Goal: Information Seeking & Learning: Learn about a topic

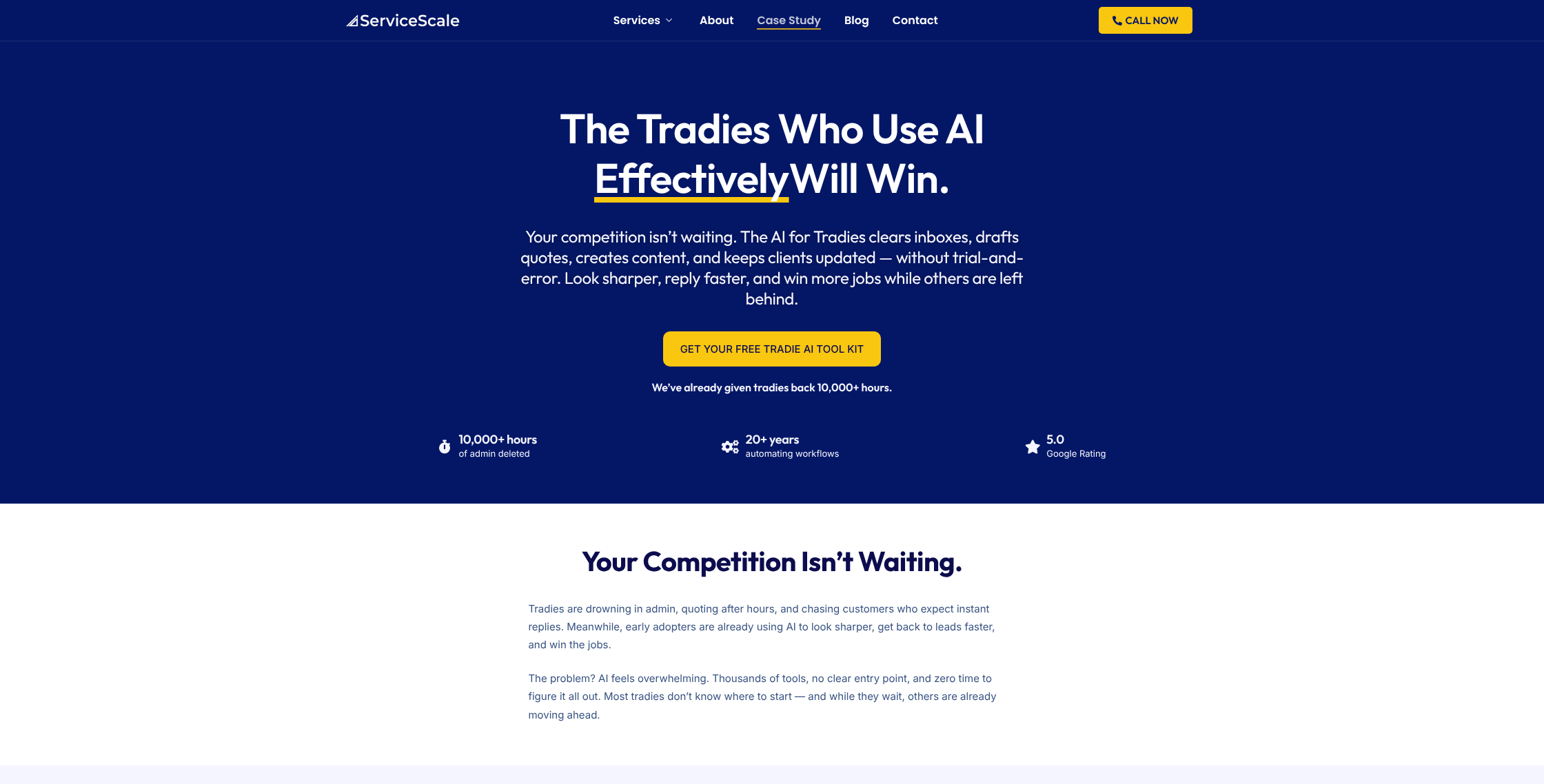
click at [800, 25] on link "Case Study" at bounding box center [789, 20] width 64 height 11
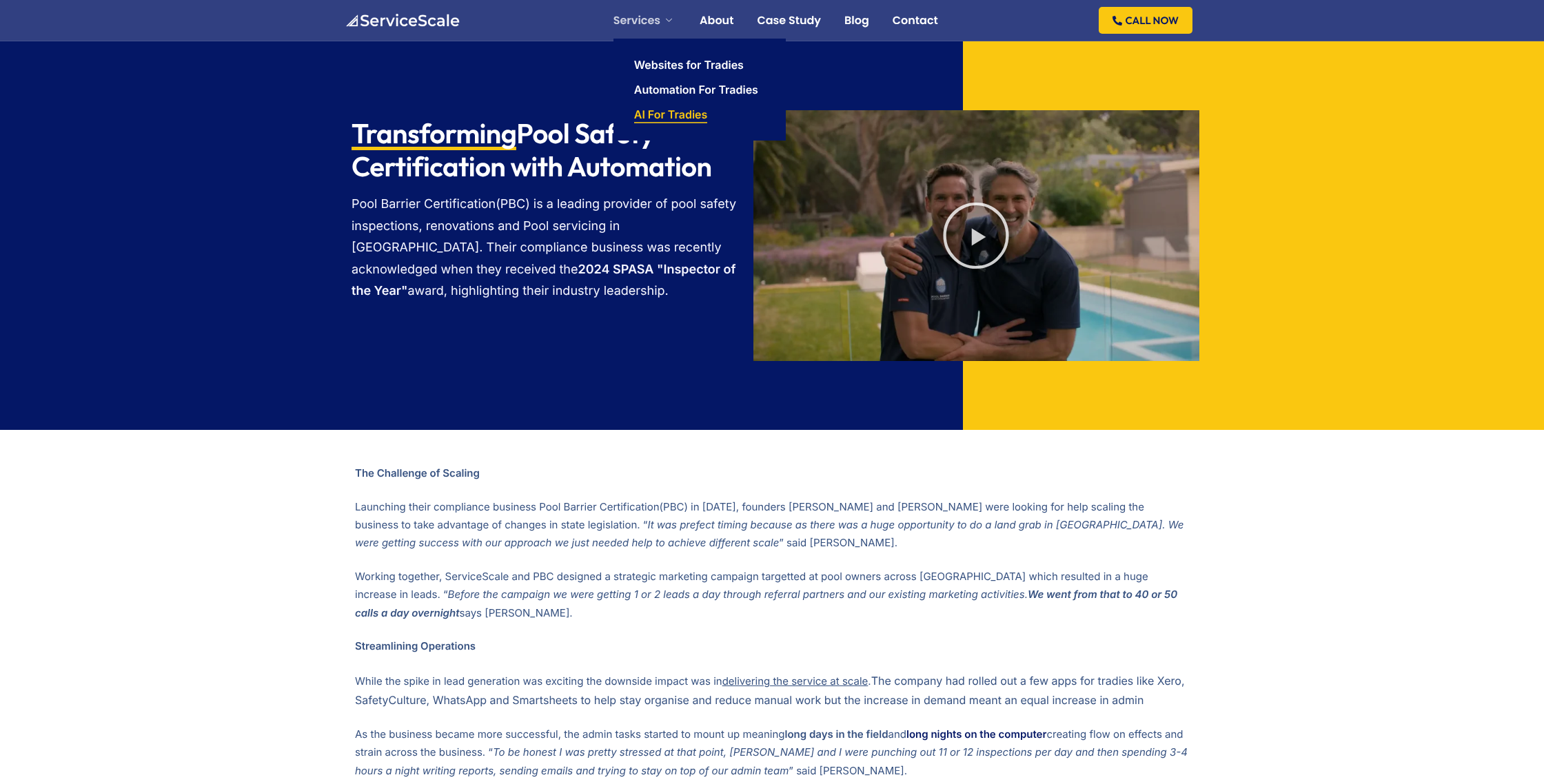
click at [663, 117] on link "AI For Tradies" at bounding box center [671, 114] width 73 height 11
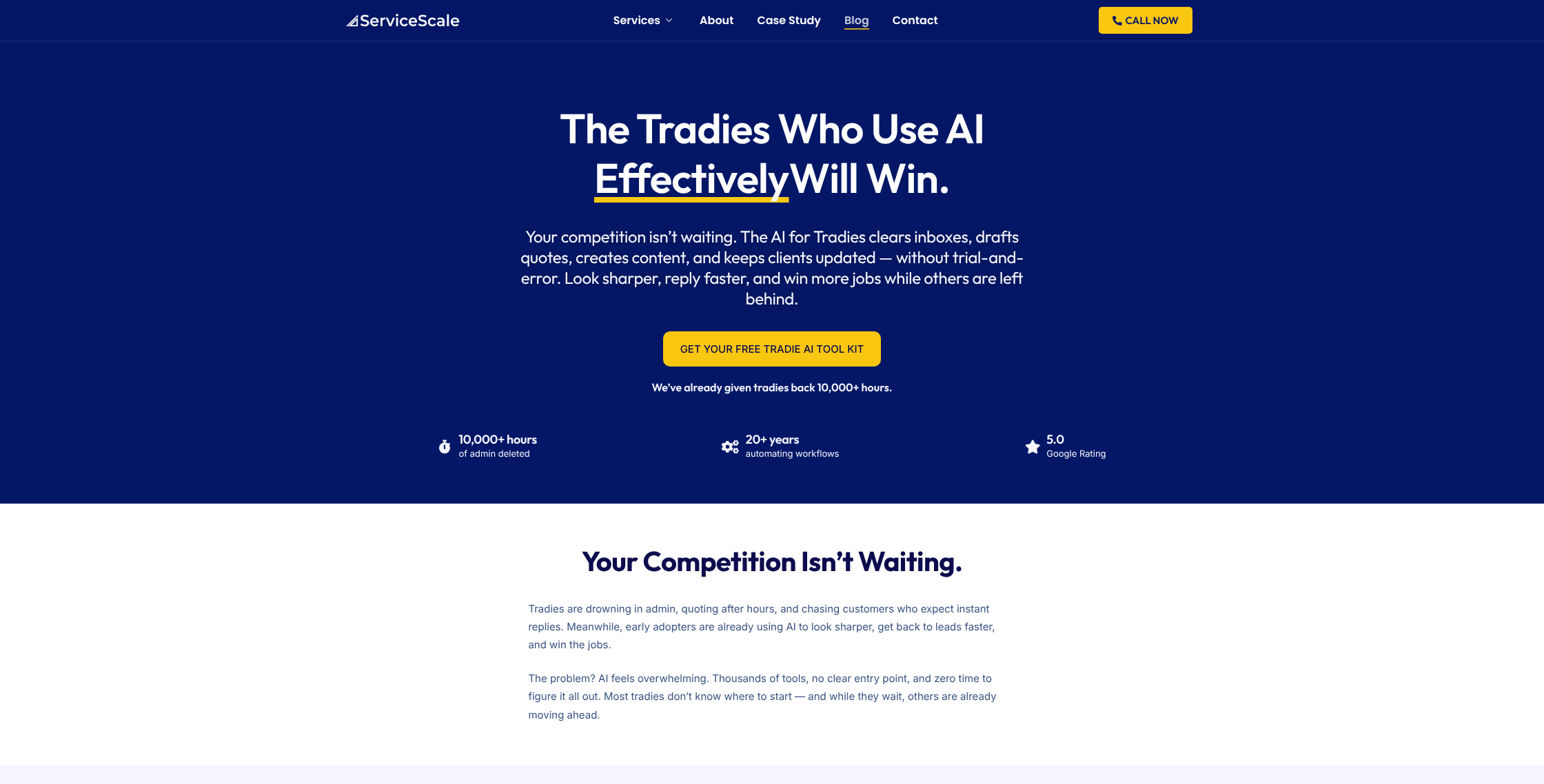
click at [859, 17] on link "Blog" at bounding box center [856, 20] width 25 height 11
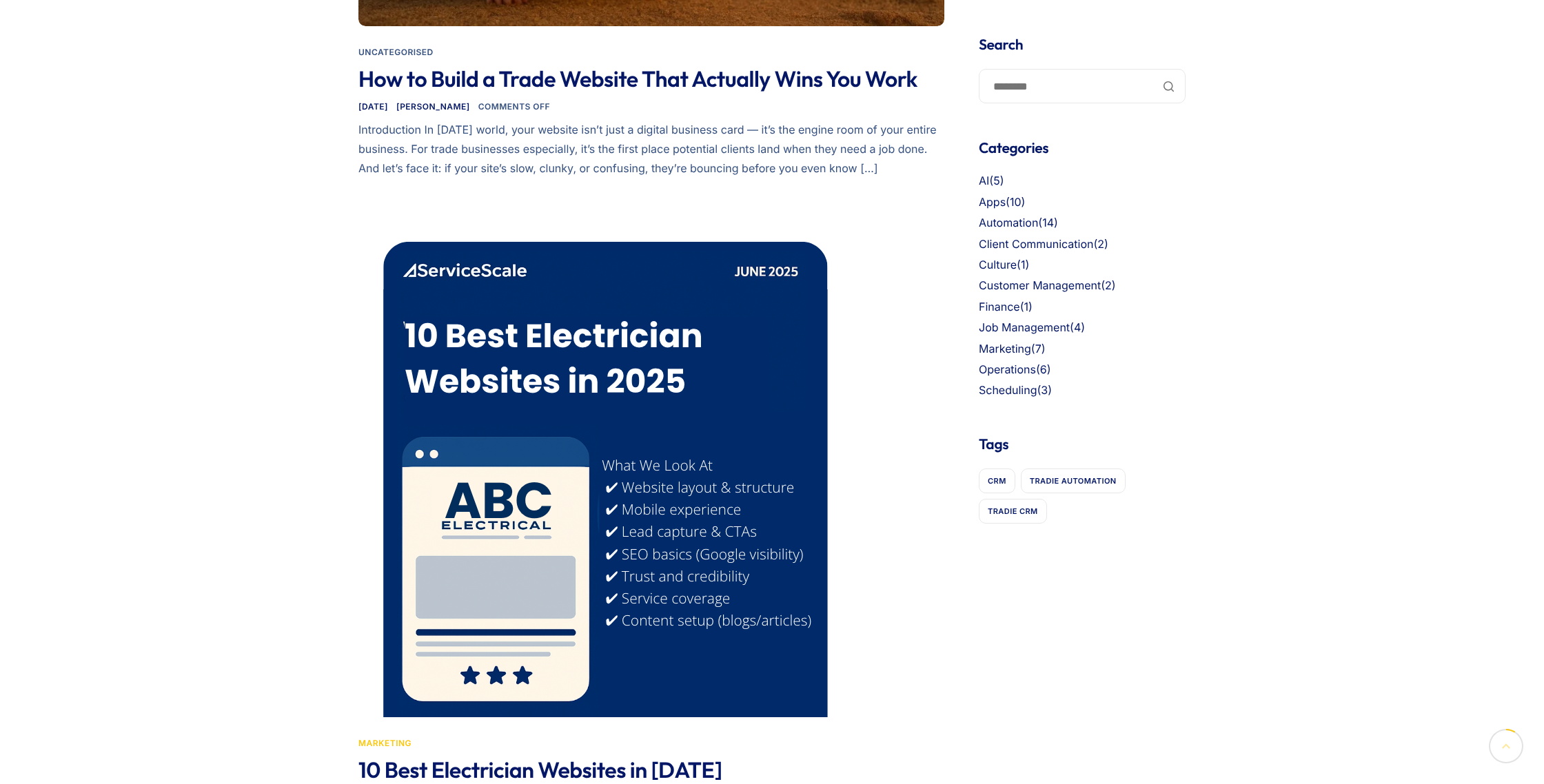
scroll to position [615, 0]
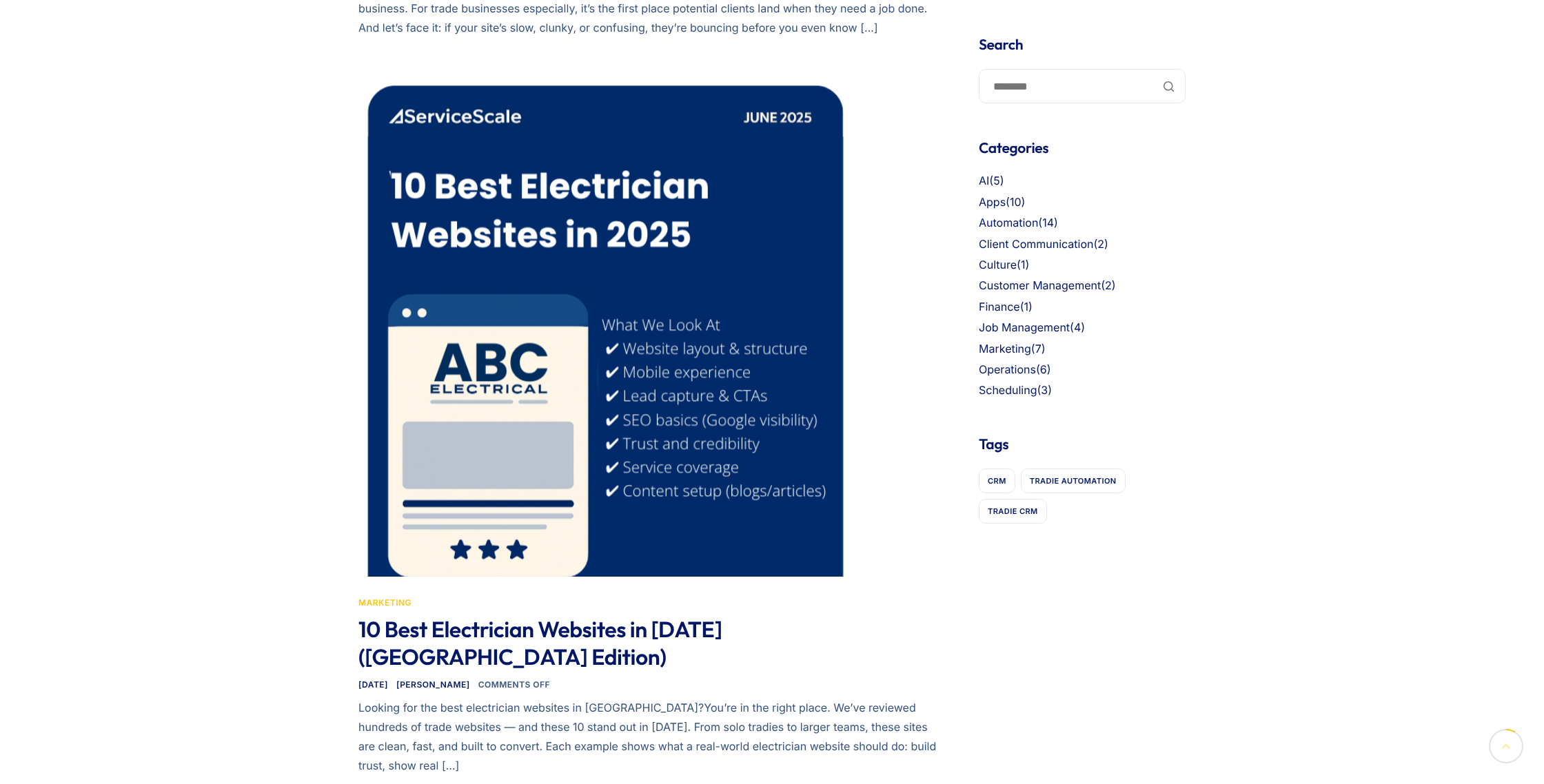
click at [666, 621] on link "10 Best Electrician Websites in [DATE] ([GEOGRAPHIC_DATA] Edition)" at bounding box center [540, 643] width 364 height 55
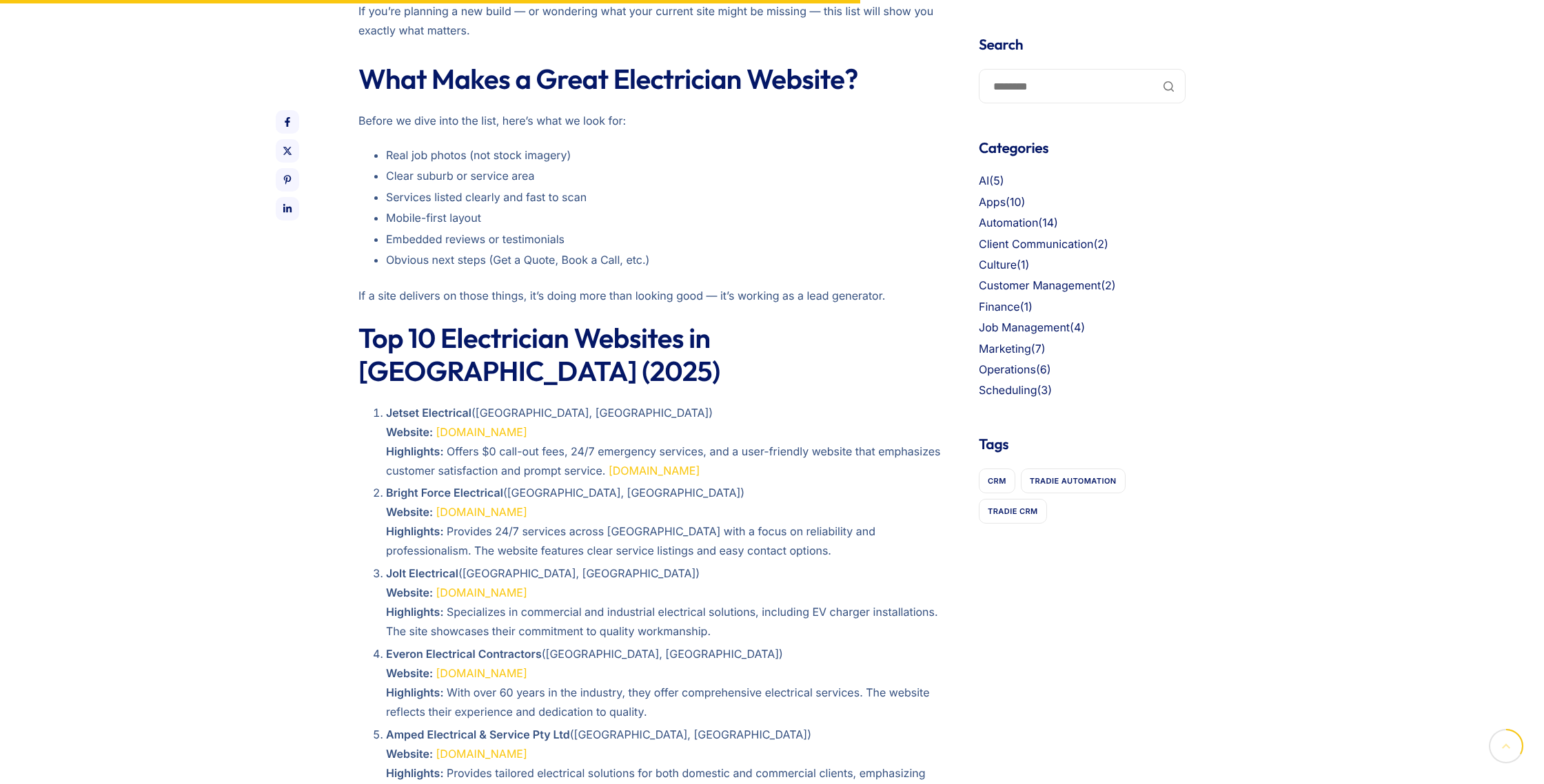
scroll to position [1169, 0]
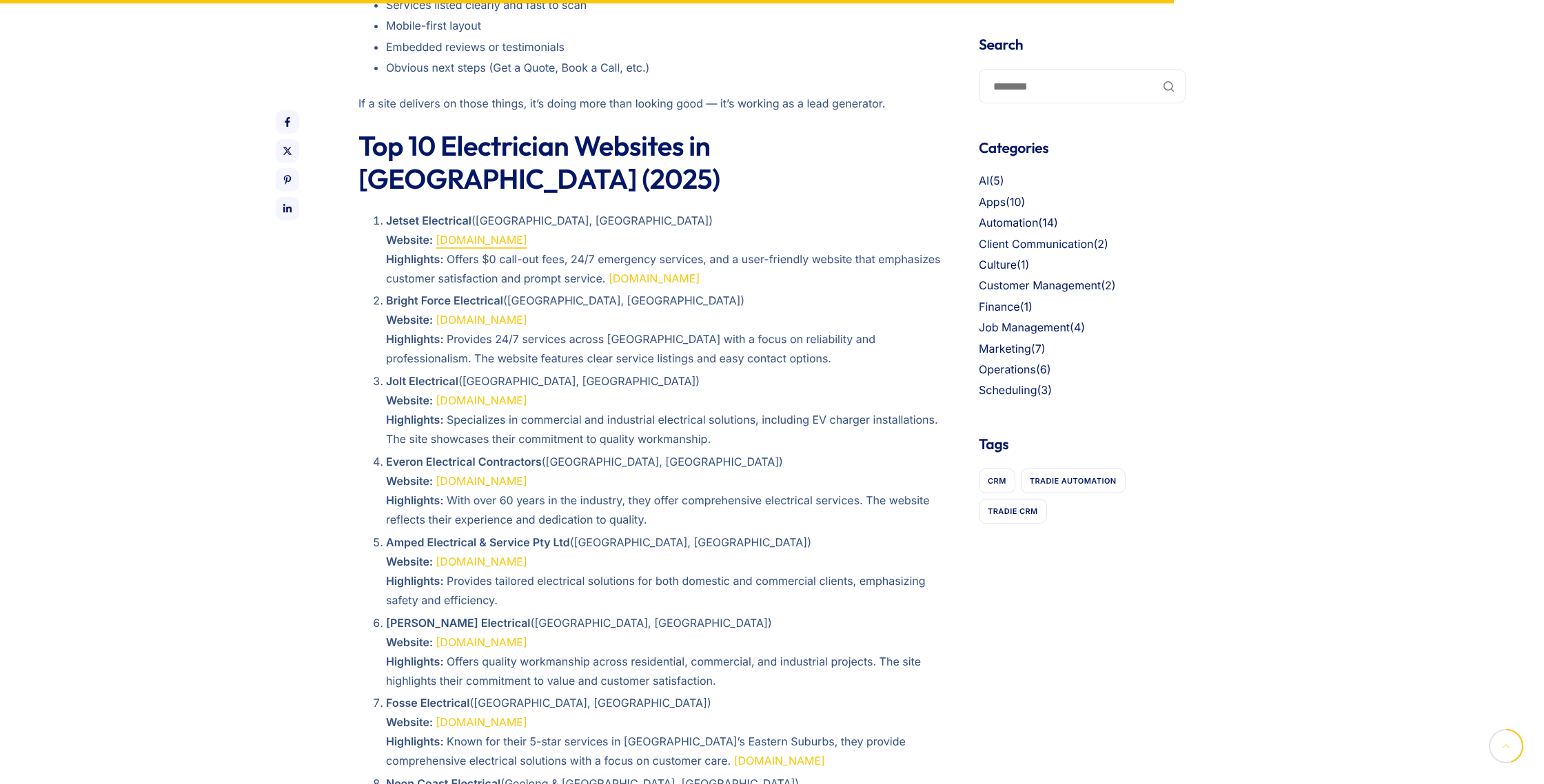
click at [460, 233] on link "[DOMAIN_NAME]" at bounding box center [482, 240] width 91 height 14
click at [516, 313] on link "brightforceelectrical.com.au" at bounding box center [482, 319] width 91 height 14
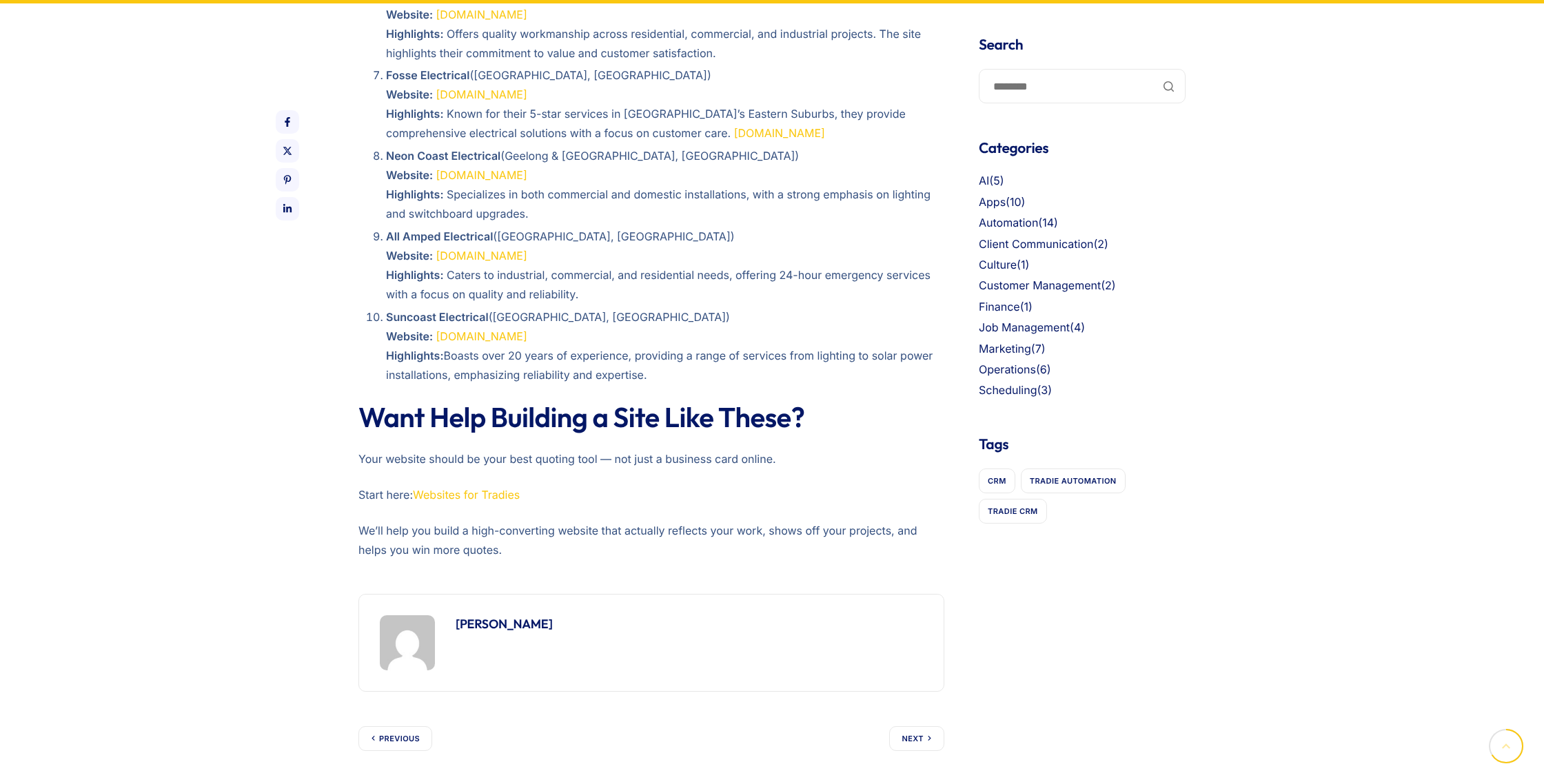
scroll to position [2003, 0]
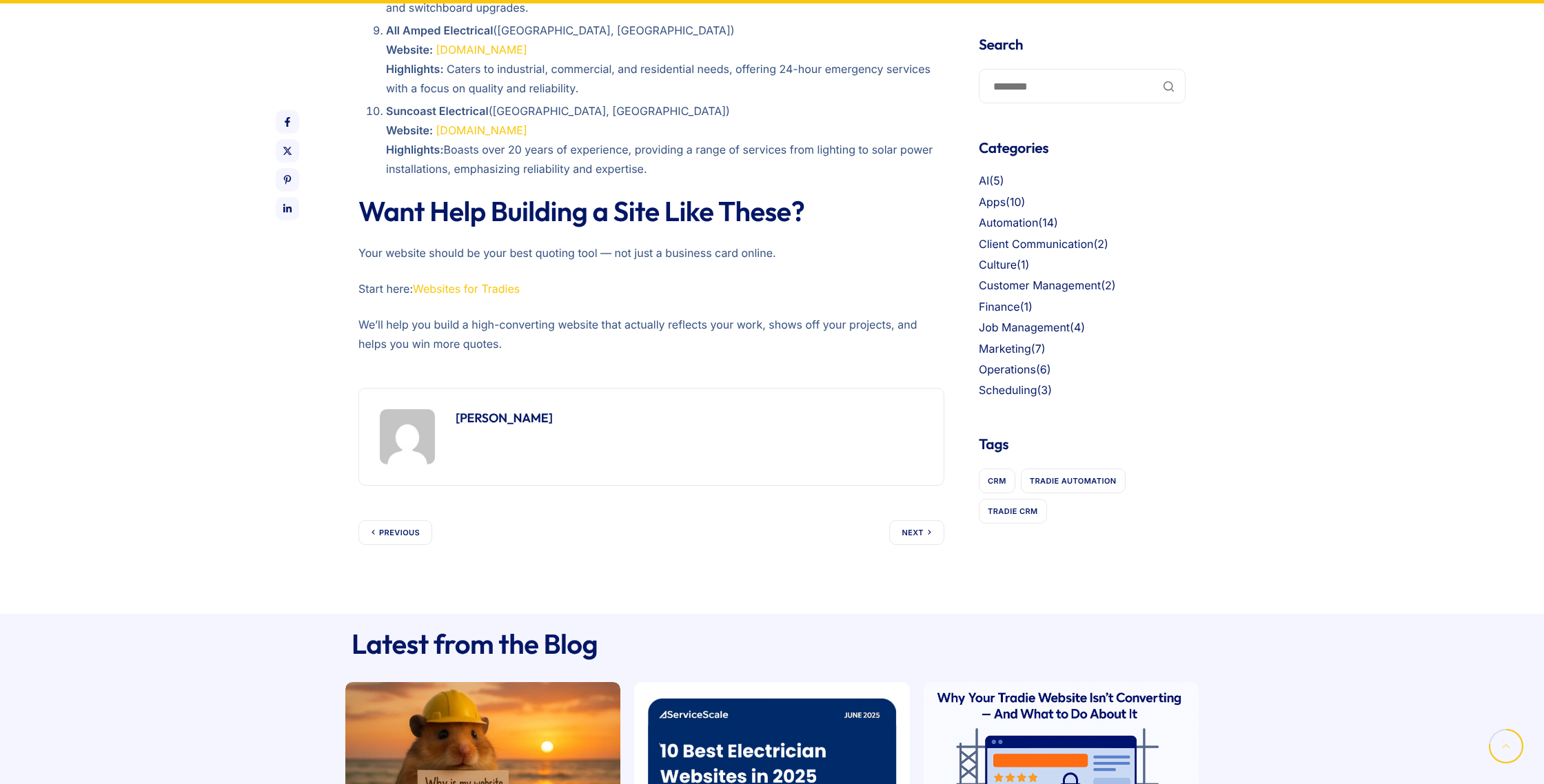
drag, startPoint x: 466, startPoint y: 253, endPoint x: 516, endPoint y: 272, distance: 53.5
click at [466, 282] on link "Websites for Tradies" at bounding box center [466, 288] width 107 height 14
